Goal: Information Seeking & Learning: Learn about a topic

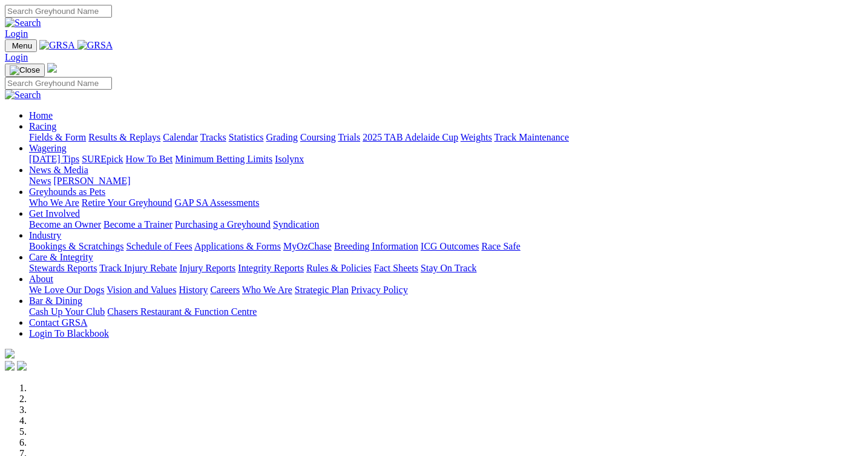
scroll to position [424, 0]
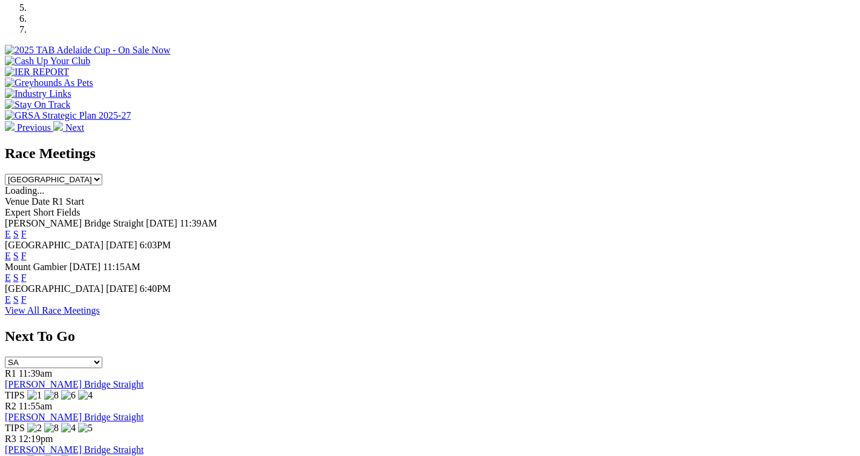
click at [27, 294] on link "F" at bounding box center [23, 299] width 5 height 10
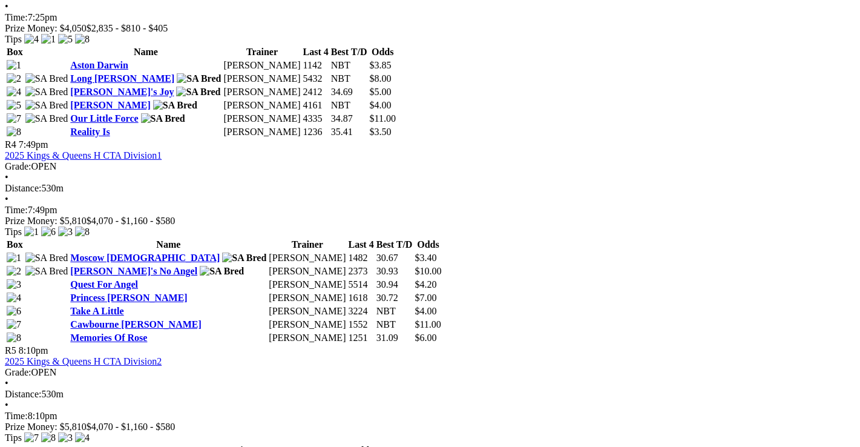
scroll to position [1151, 0]
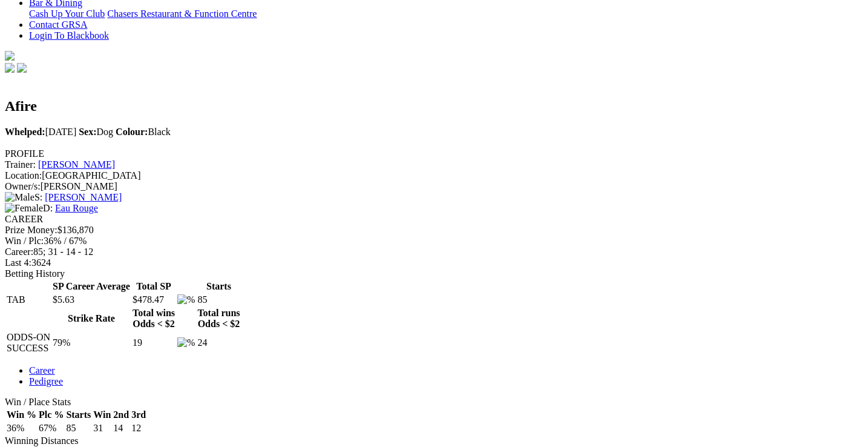
scroll to position [303, 0]
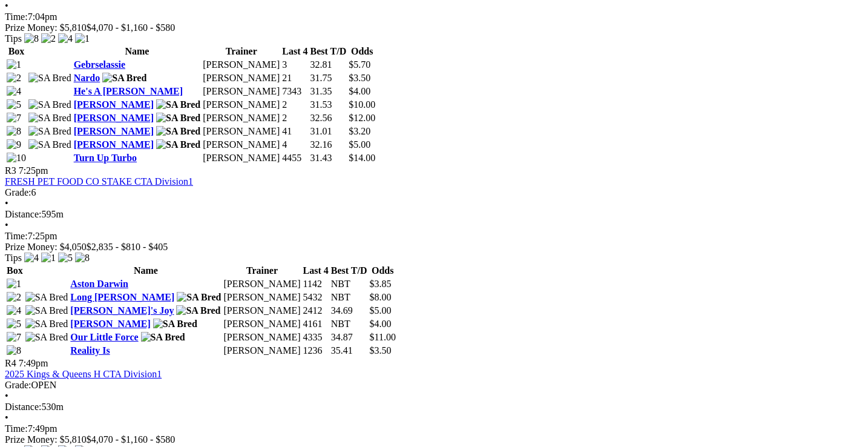
scroll to position [908, 0]
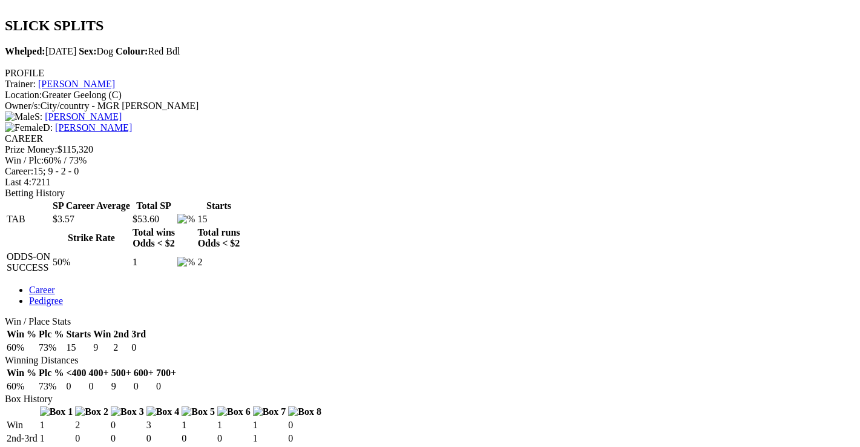
scroll to position [424, 0]
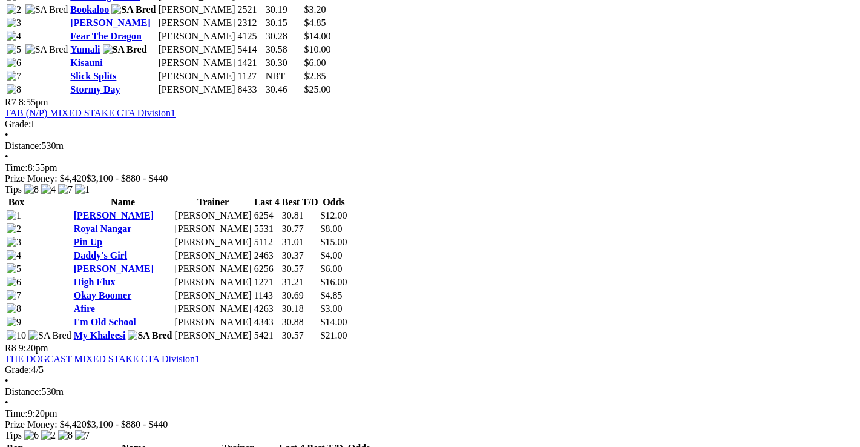
scroll to position [1877, 0]
